Goal: Find contact information: Find contact information

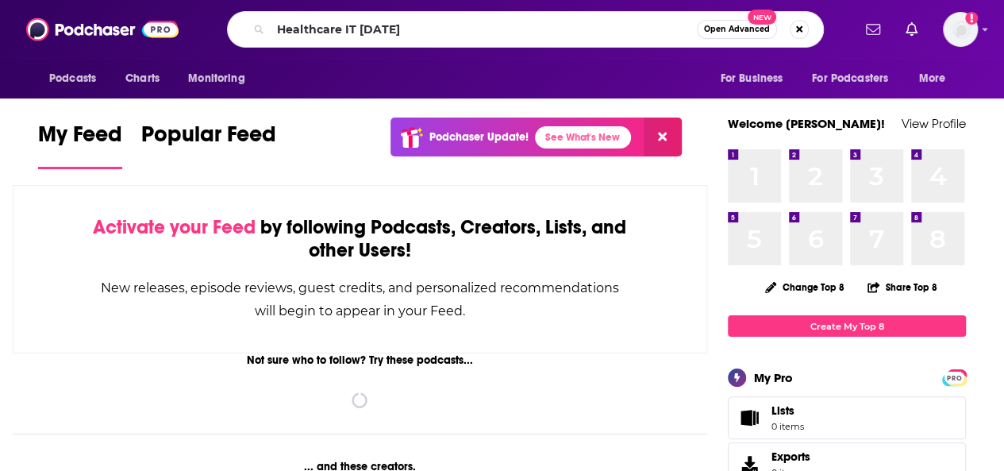
type input "Healthcare IT [DATE]"
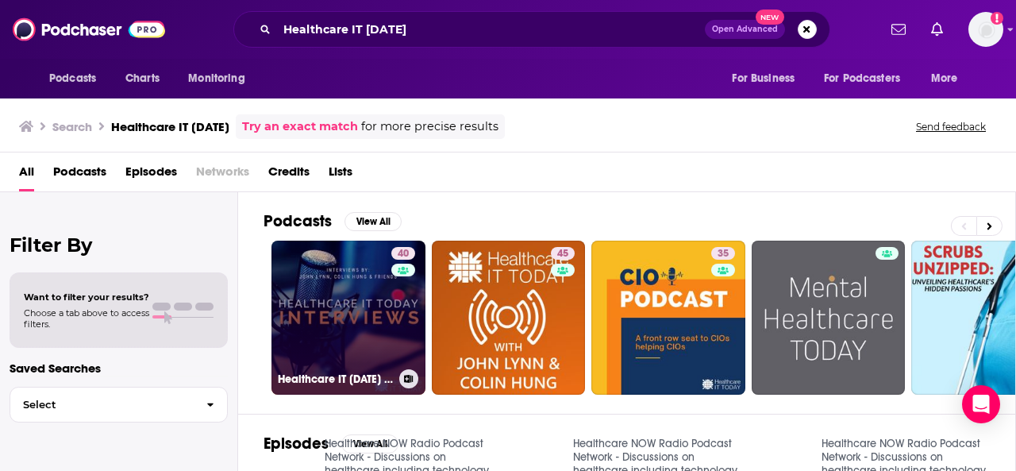
click at [365, 268] on link "40 Healthcare IT [DATE] Interviews" at bounding box center [349, 318] width 154 height 154
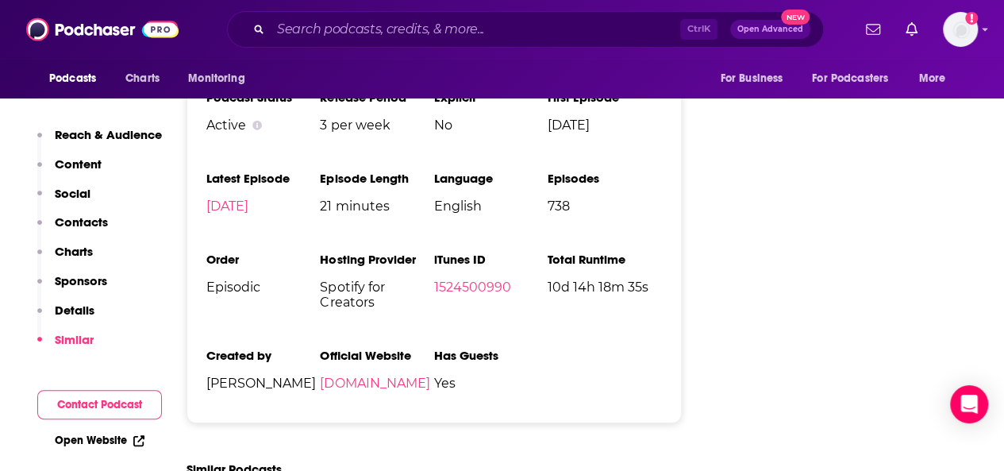
scroll to position [2312, 0]
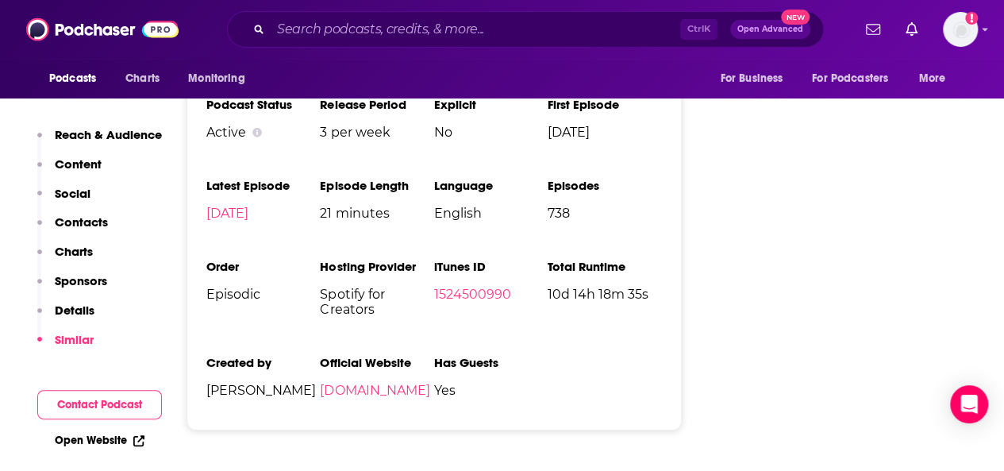
click at [98, 219] on p "Contacts" at bounding box center [81, 221] width 53 height 15
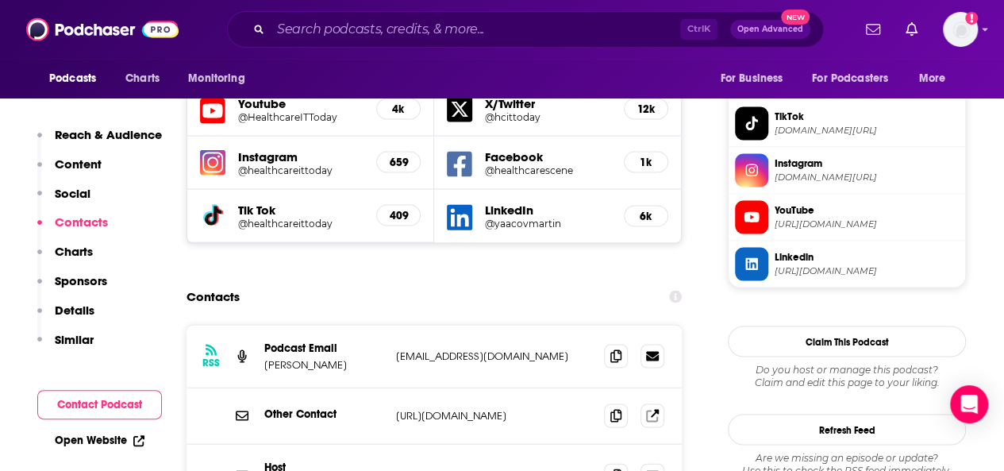
scroll to position [1397, 0]
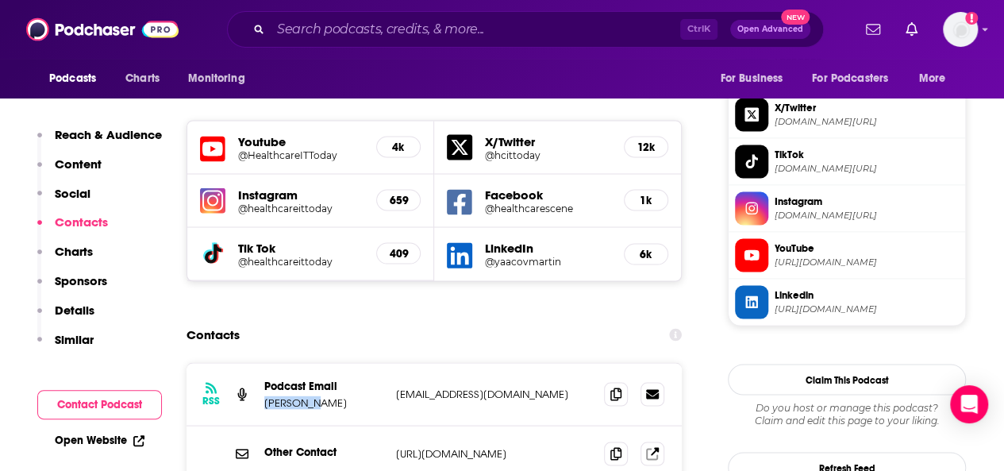
drag, startPoint x: 345, startPoint y: 308, endPoint x: 261, endPoint y: 306, distance: 84.2
click at [261, 363] on div "RSS Podcast Email John Lynn anchor@healthcarescene.com anchor@healthcarescene.c…" at bounding box center [434, 394] width 495 height 63
copy p "[PERSON_NAME]"
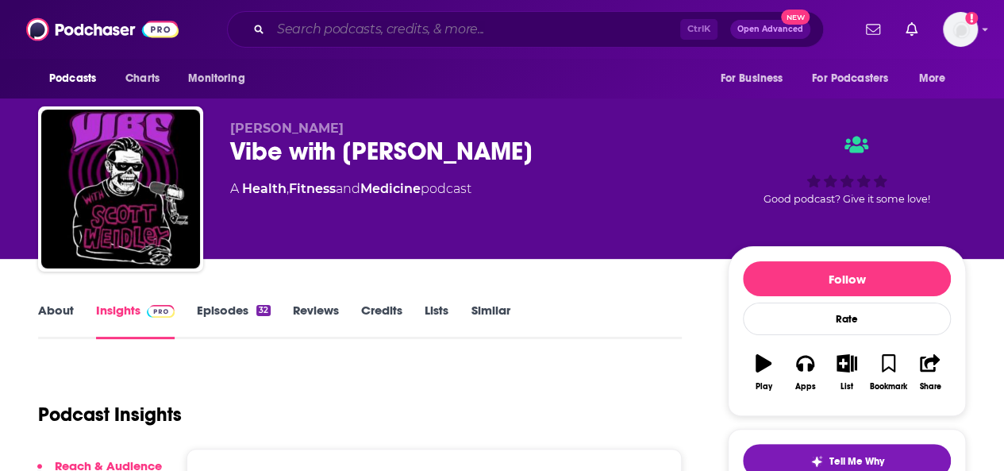
click at [377, 34] on input "Search podcasts, credits, & more..." at bounding box center [476, 29] width 410 height 25
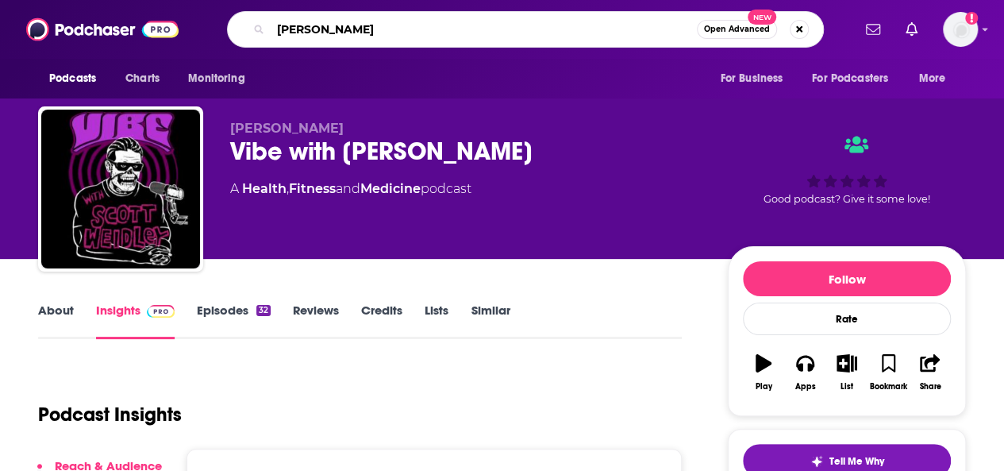
type input "[PERSON_NAME]"
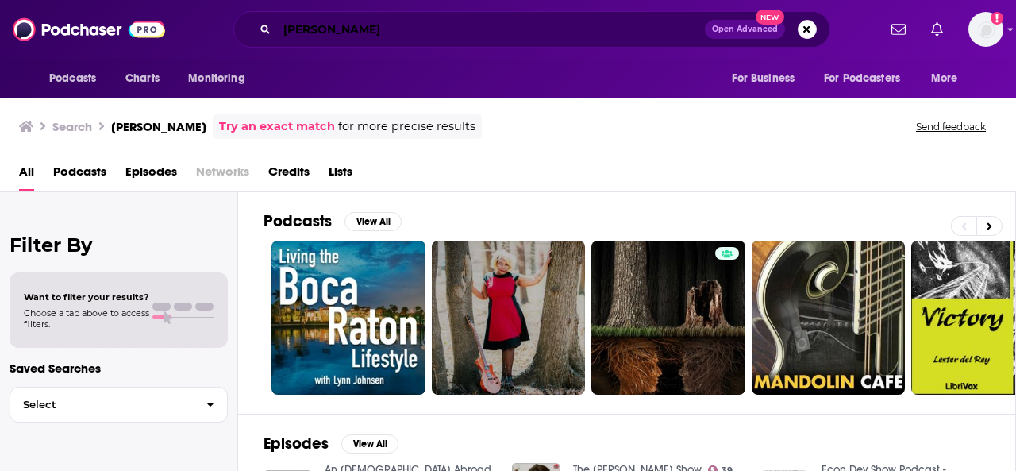
click at [365, 37] on input "[PERSON_NAME]" at bounding box center [491, 29] width 428 height 25
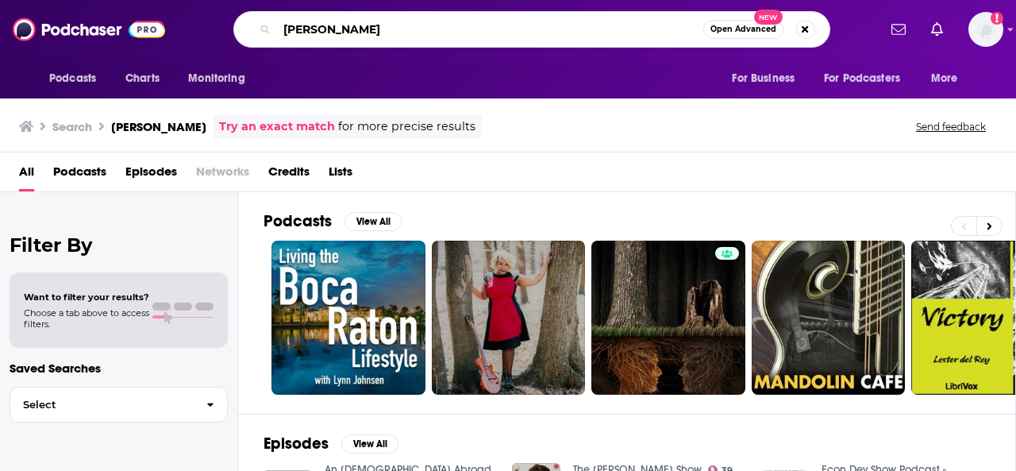
click at [365, 37] on input "[PERSON_NAME]" at bounding box center [490, 29] width 426 height 25
type input "healthcare it"
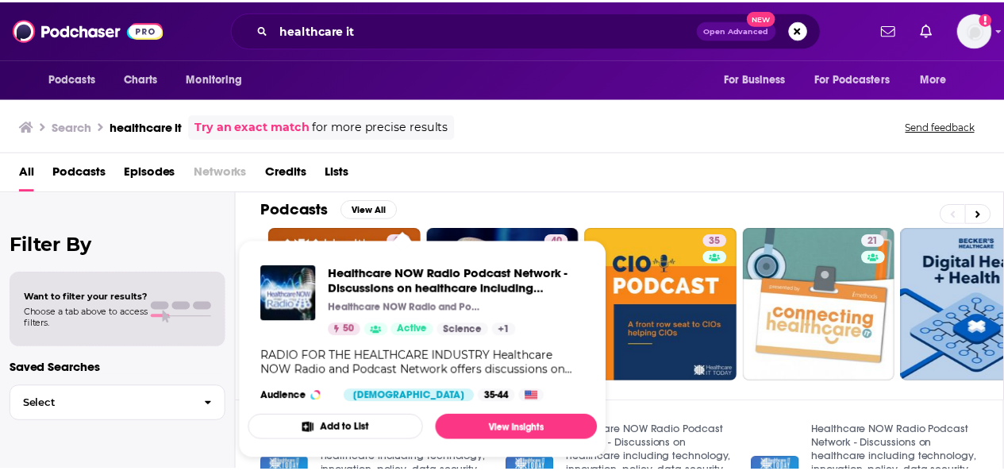
scroll to position [8, 0]
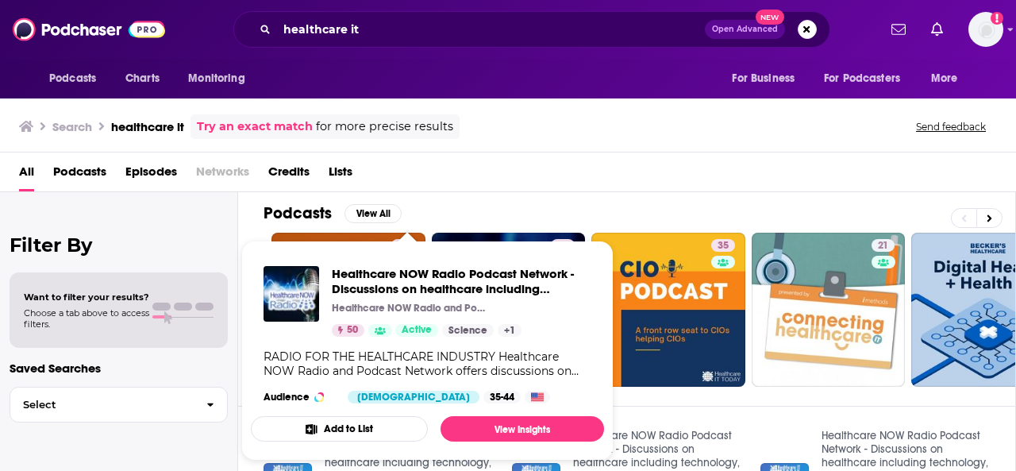
click at [656, 183] on div "All Podcasts Episodes Networks Credits Lists" at bounding box center [511, 175] width 984 height 33
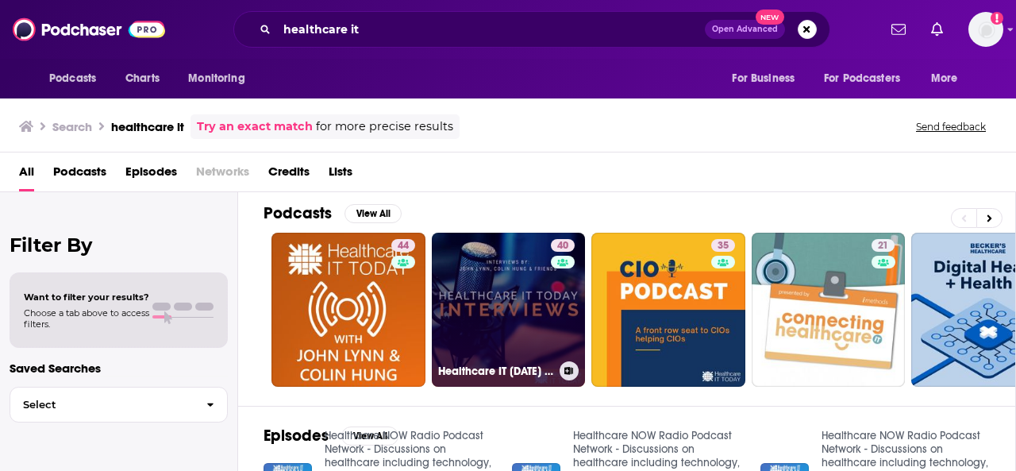
click at [545, 342] on link "40 Healthcare IT [DATE] Interviews" at bounding box center [509, 310] width 154 height 154
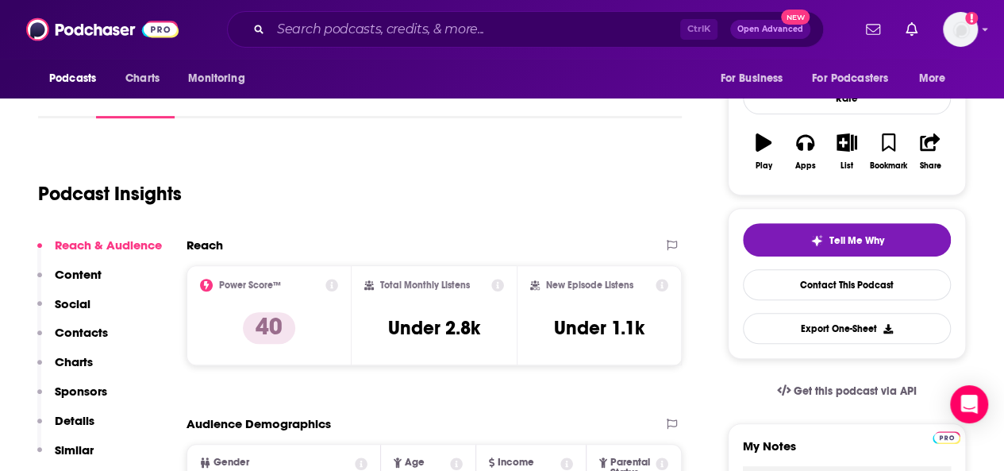
scroll to position [219, 0]
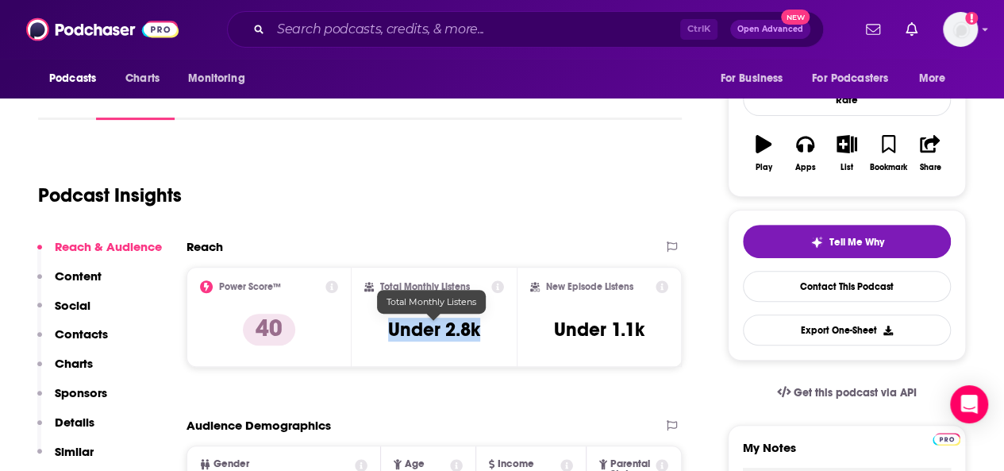
drag, startPoint x: 414, startPoint y: 349, endPoint x: 387, endPoint y: 333, distance: 31.3
click at [387, 333] on div "Total Monthly Listens Under 2.8k" at bounding box center [434, 316] width 140 height 73
copy h3 "Under 2.8k"
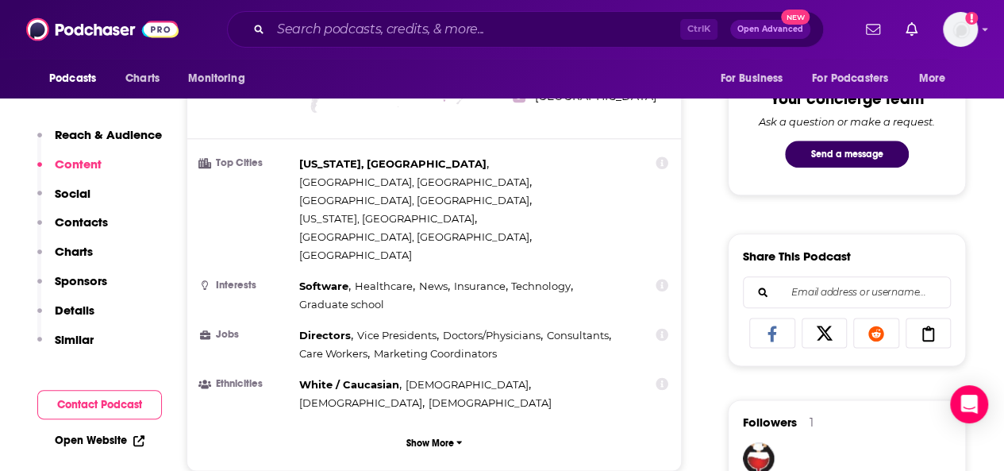
scroll to position [617, 0]
